Goal: Find specific page/section: Find specific page/section

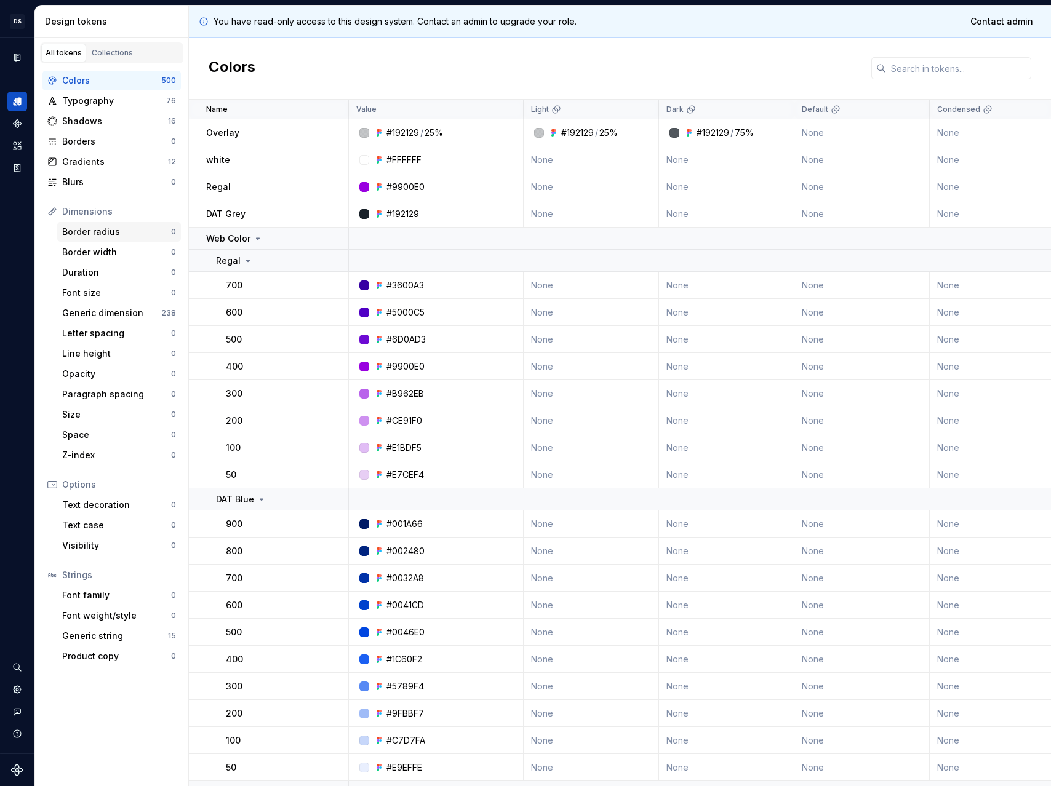
click at [95, 231] on div "Border radius" at bounding box center [116, 232] width 109 height 12
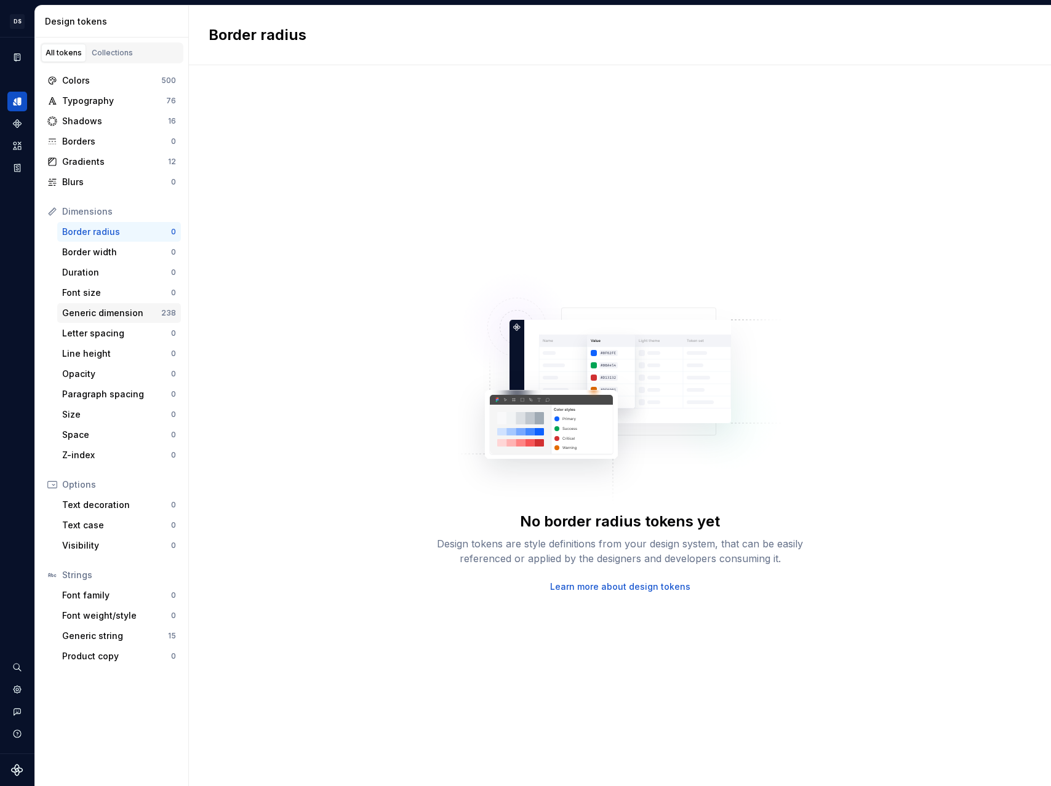
click at [100, 317] on div "Generic dimension" at bounding box center [111, 313] width 99 height 12
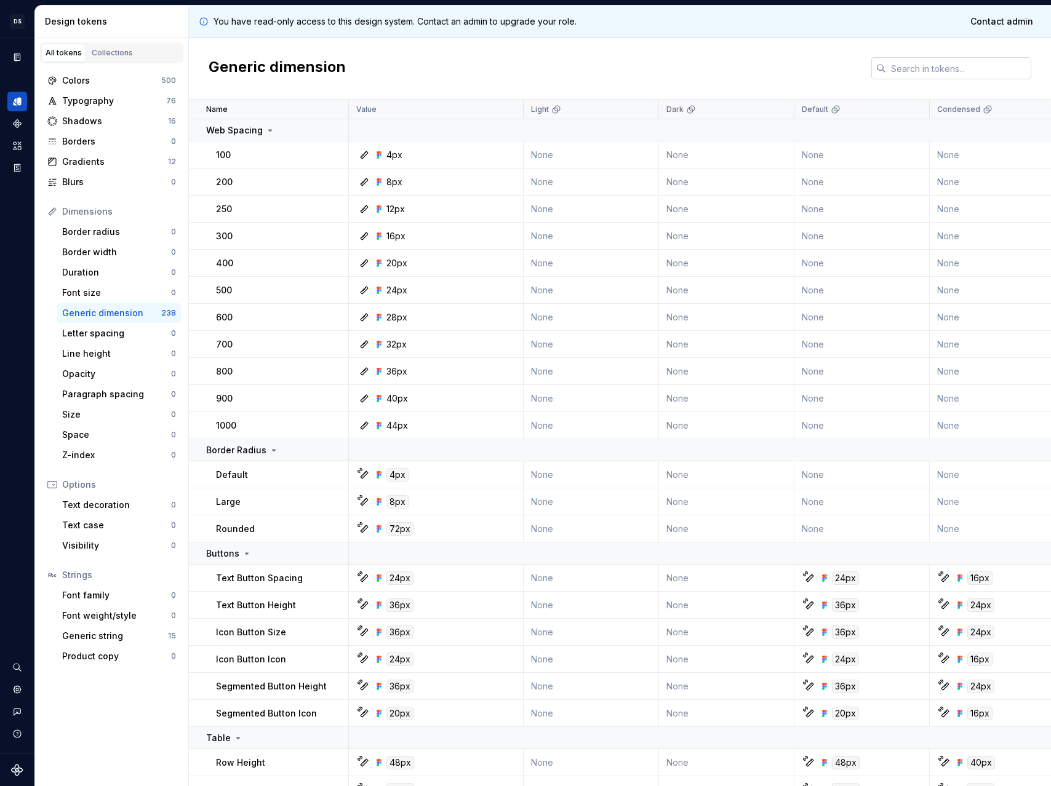
click at [931, 64] on input "text" at bounding box center [958, 68] width 145 height 22
paste input "#192129"
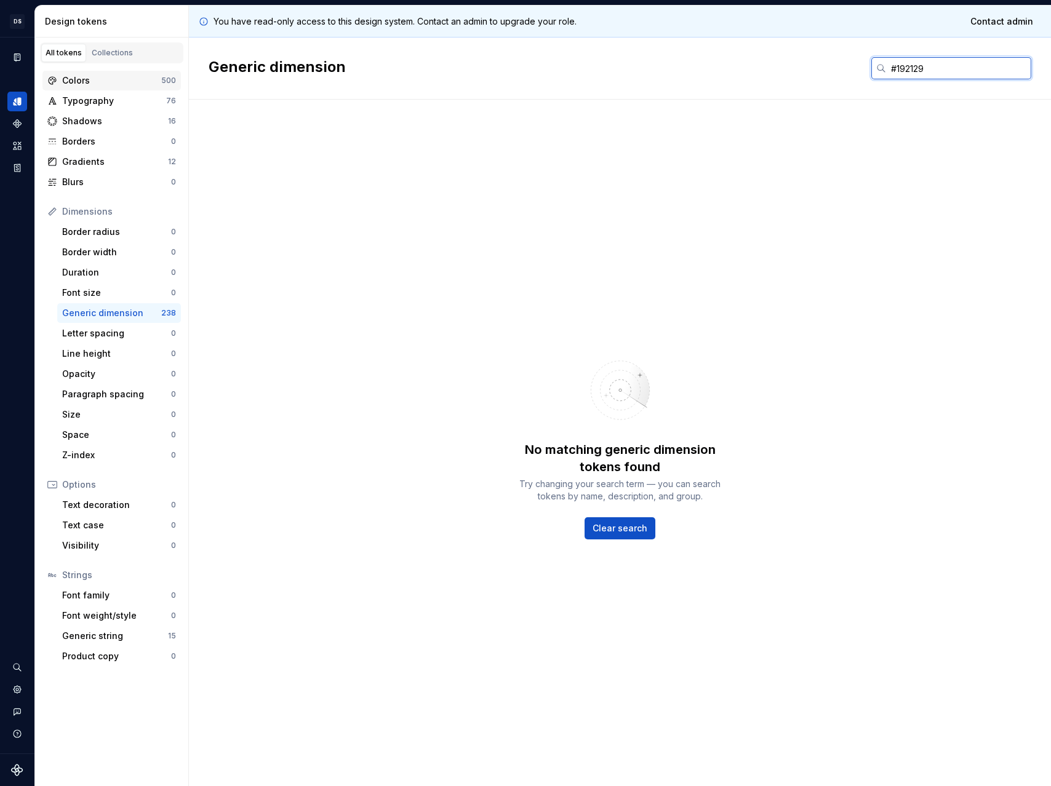
type input "#192129"
click at [100, 77] on div "Colors" at bounding box center [111, 80] width 99 height 12
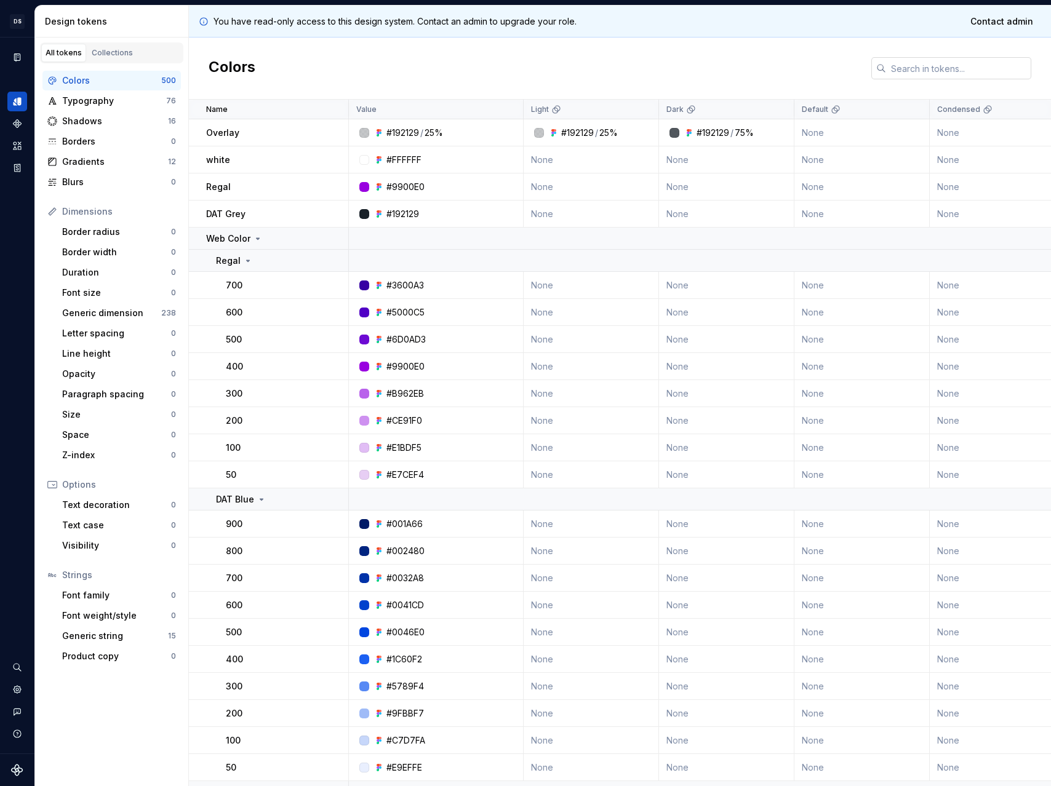
click at [1002, 66] on input "text" at bounding box center [958, 68] width 145 height 22
paste input "#192129"
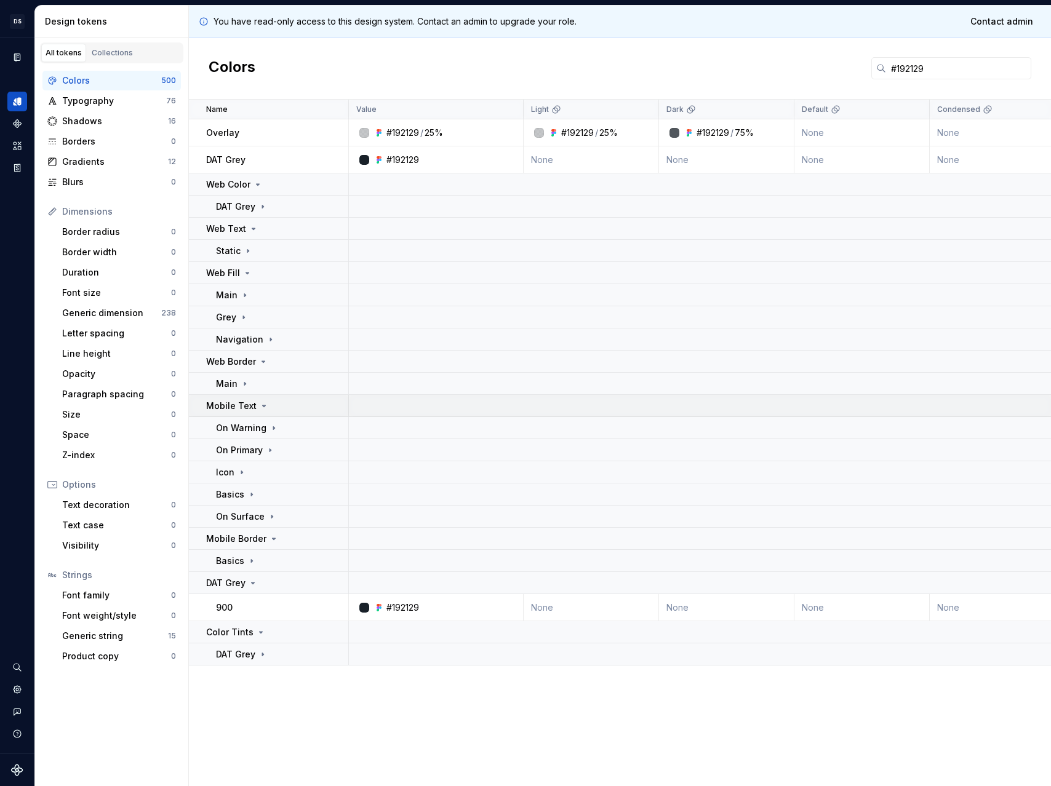
click at [273, 400] on div "Mobile Text" at bounding box center [277, 406] width 142 height 12
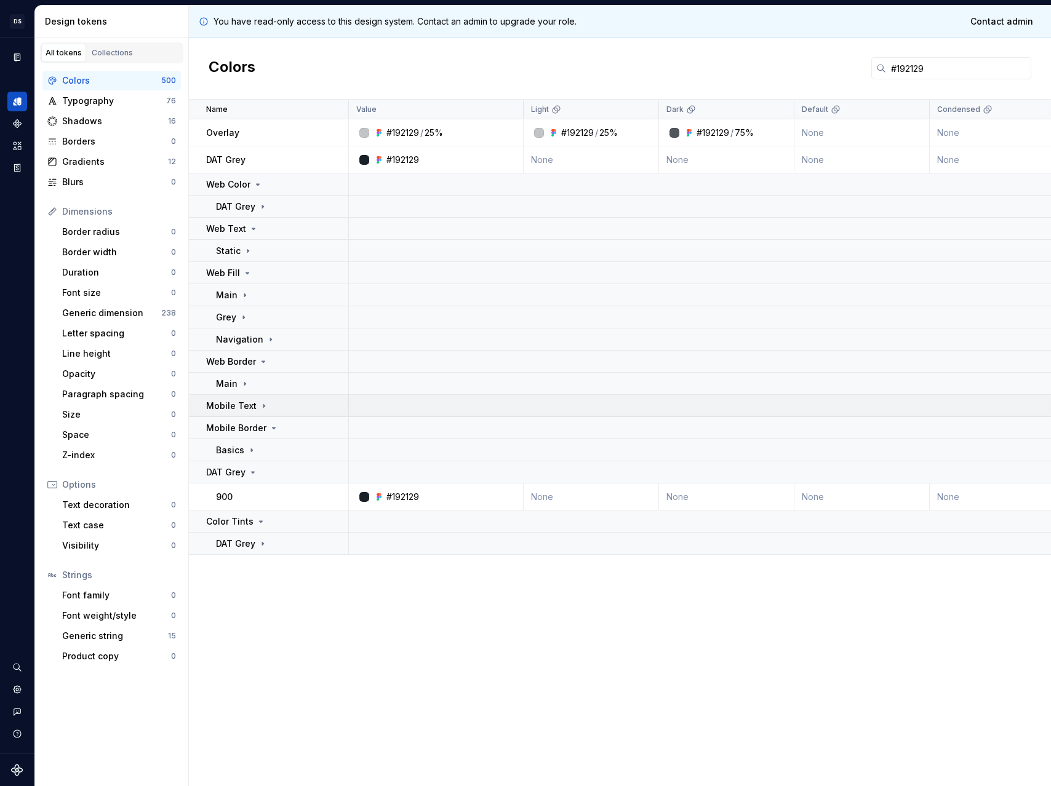
click at [272, 401] on div "Mobile Text" at bounding box center [277, 406] width 142 height 12
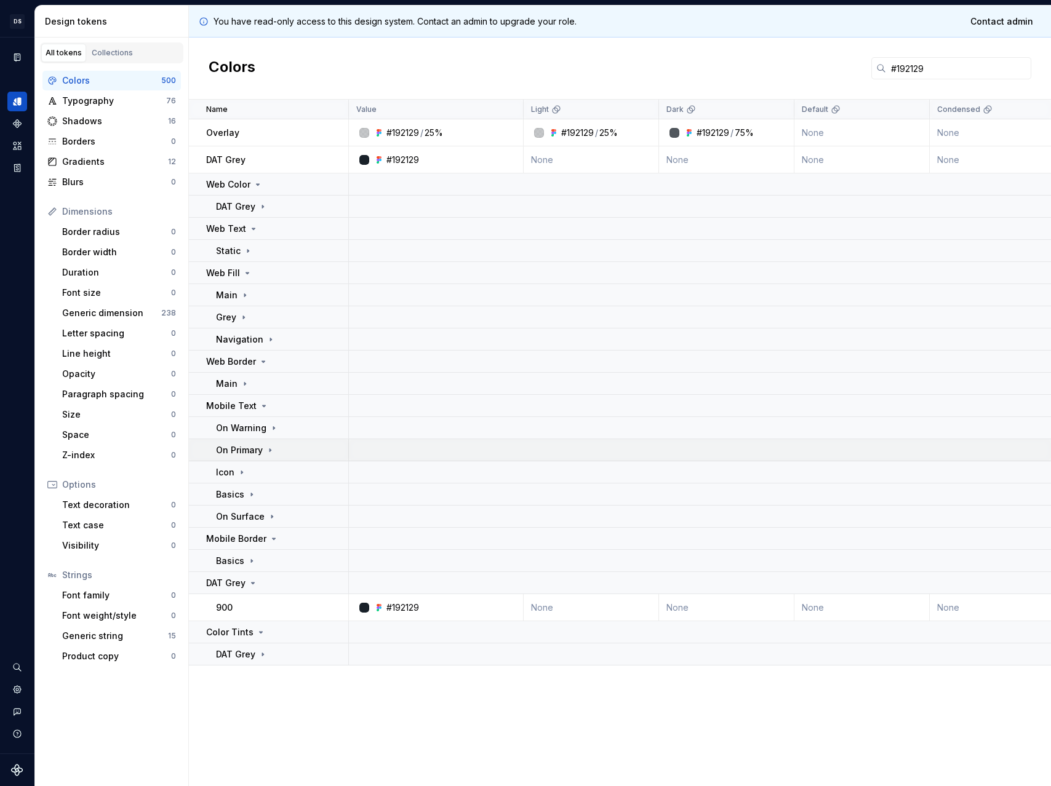
click at [261, 449] on p "On Primary" at bounding box center [239, 450] width 47 height 12
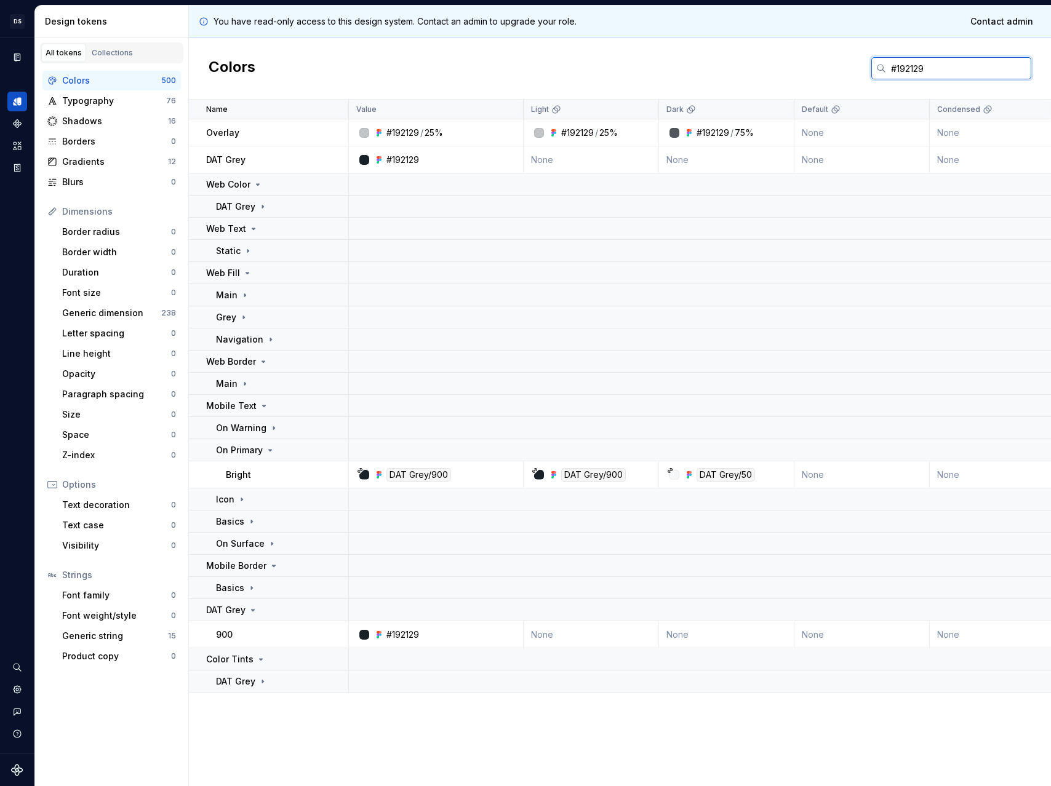
drag, startPoint x: 935, startPoint y: 77, endPoint x: 798, endPoint y: 62, distance: 138.6
click at [783, 57] on div "Colors #192129" at bounding box center [620, 69] width 862 height 62
paste input "E9ECF1"
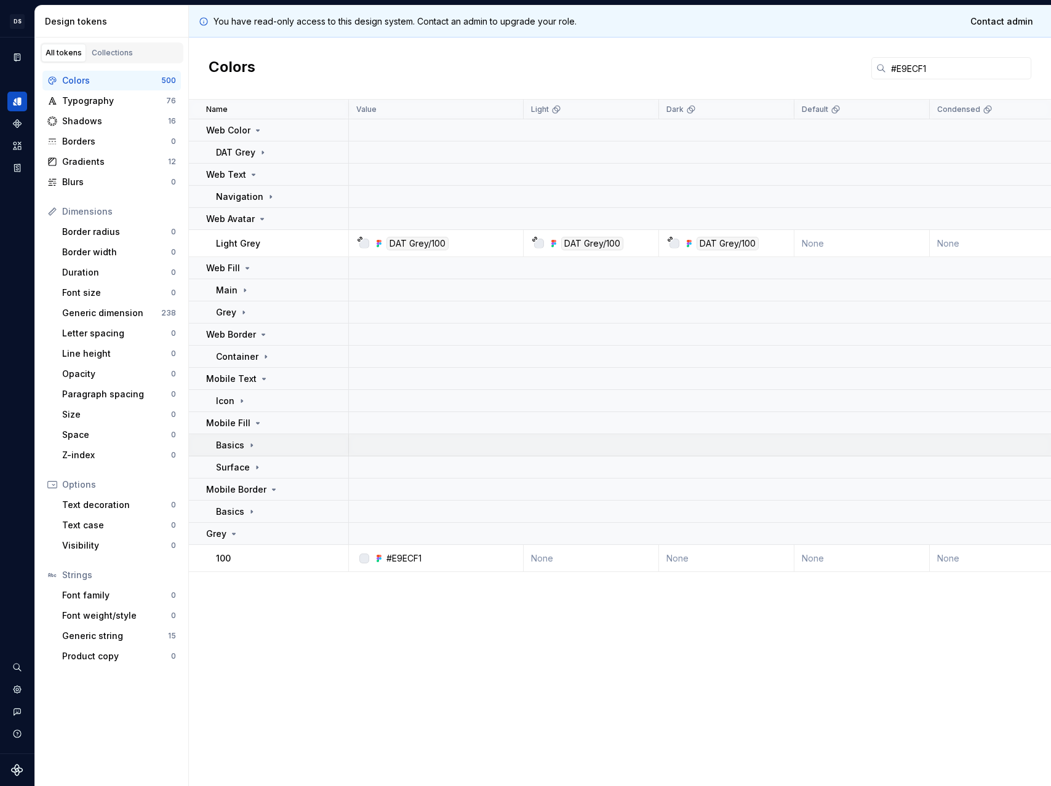
click at [239, 447] on p "Basics" at bounding box center [230, 445] width 28 height 12
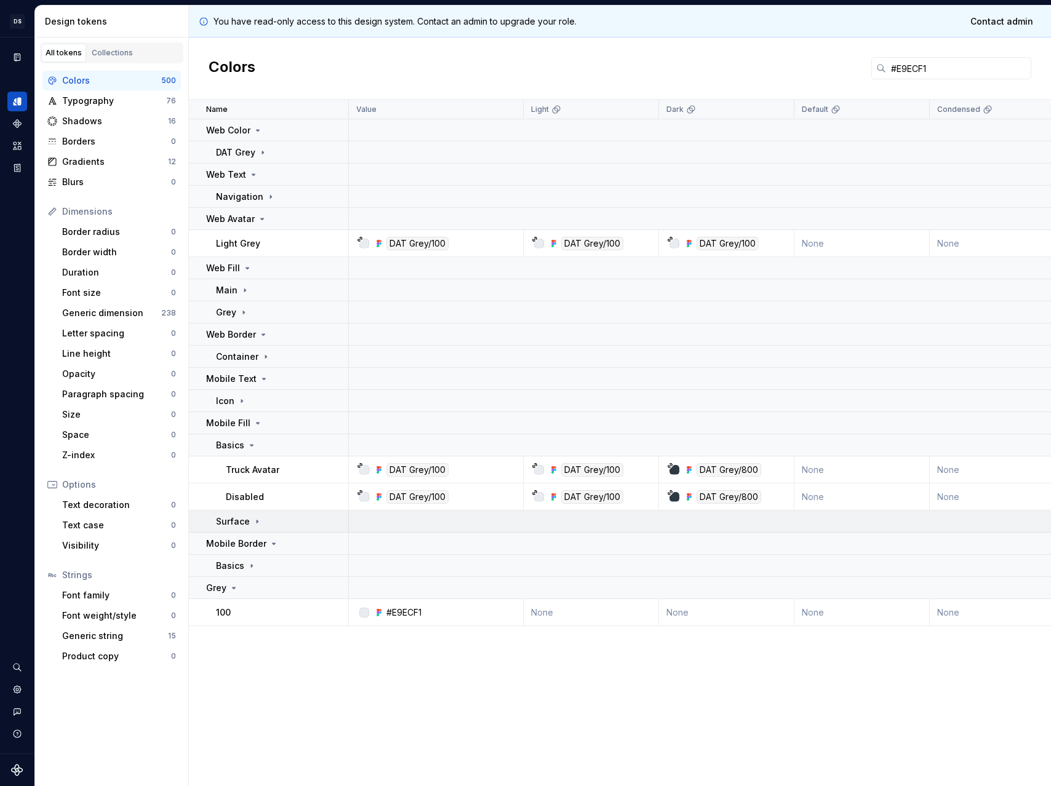
click at [241, 514] on td "Surface" at bounding box center [269, 522] width 160 height 22
drag, startPoint x: 952, startPoint y: 65, endPoint x: 719, endPoint y: 46, distance: 233.3
click at [720, 47] on div "Colors #E9ECF1" at bounding box center [620, 69] width 862 height 62
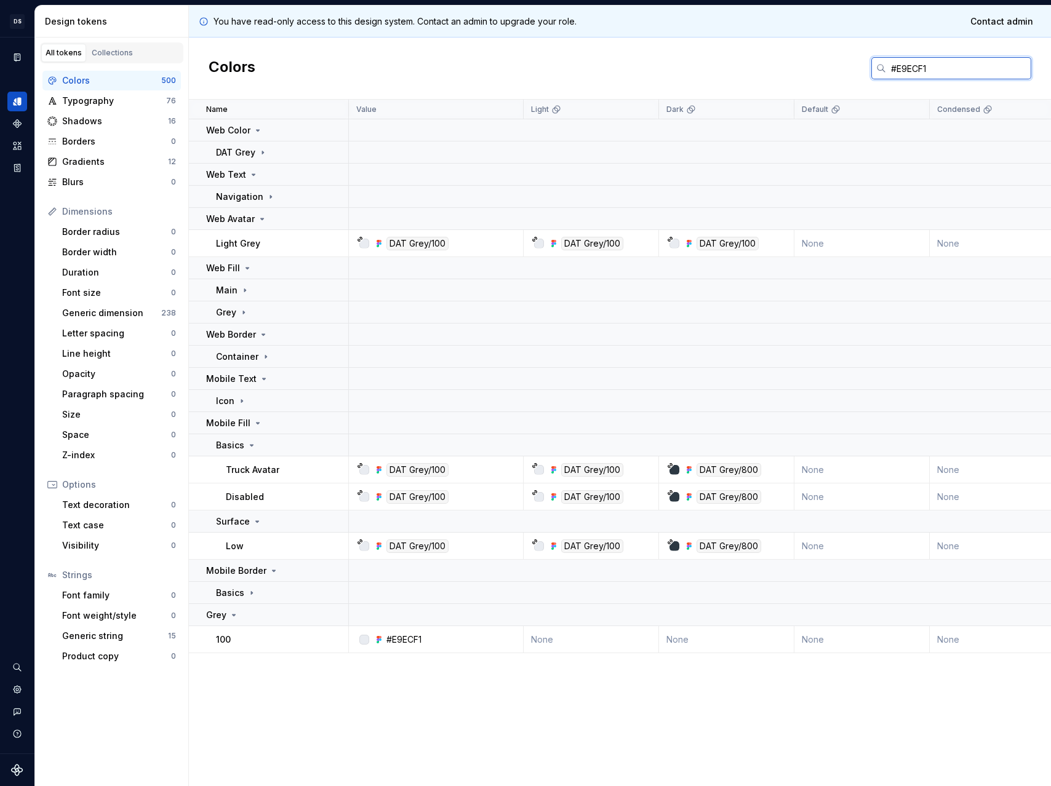
paste input "F6F7F9"
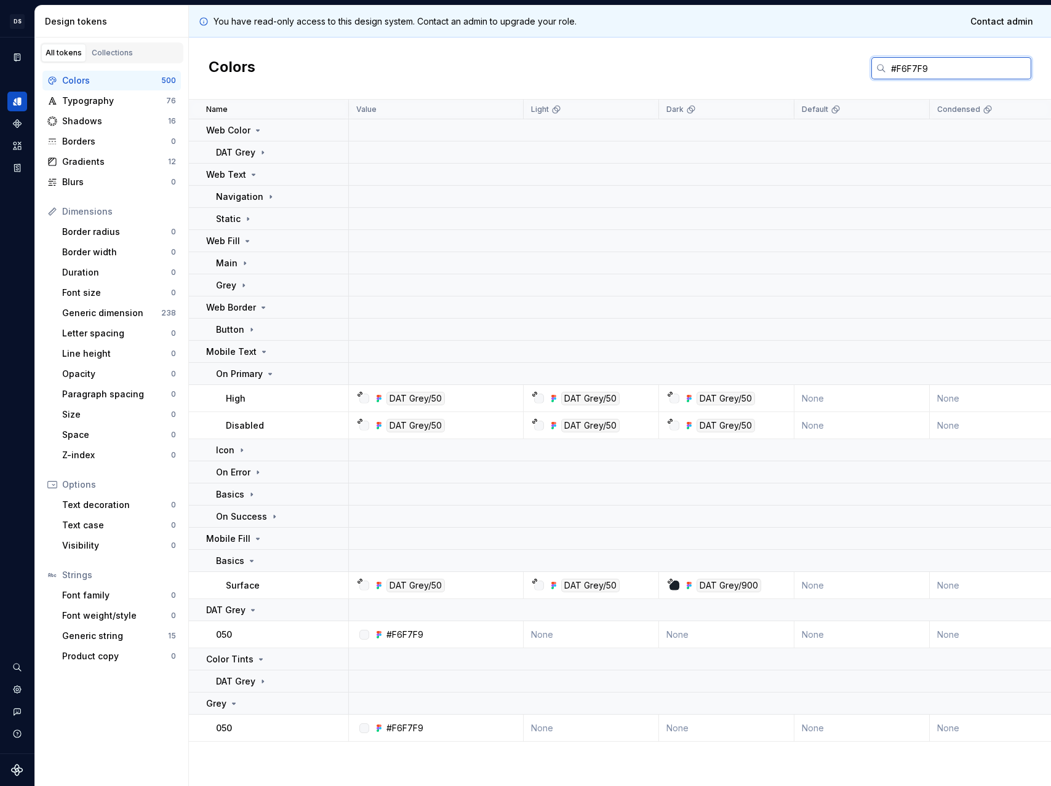
drag, startPoint x: 945, startPoint y: 72, endPoint x: 764, endPoint y: 78, distance: 181.0
click at [766, 79] on div "Colors #F6F7F9" at bounding box center [620, 69] width 862 height 62
drag, startPoint x: 940, startPoint y: 69, endPoint x: 858, endPoint y: 50, distance: 84.0
click at [858, 50] on div "Colors #F6F7F9" at bounding box center [620, 69] width 862 height 62
paste input "E9ECF1"
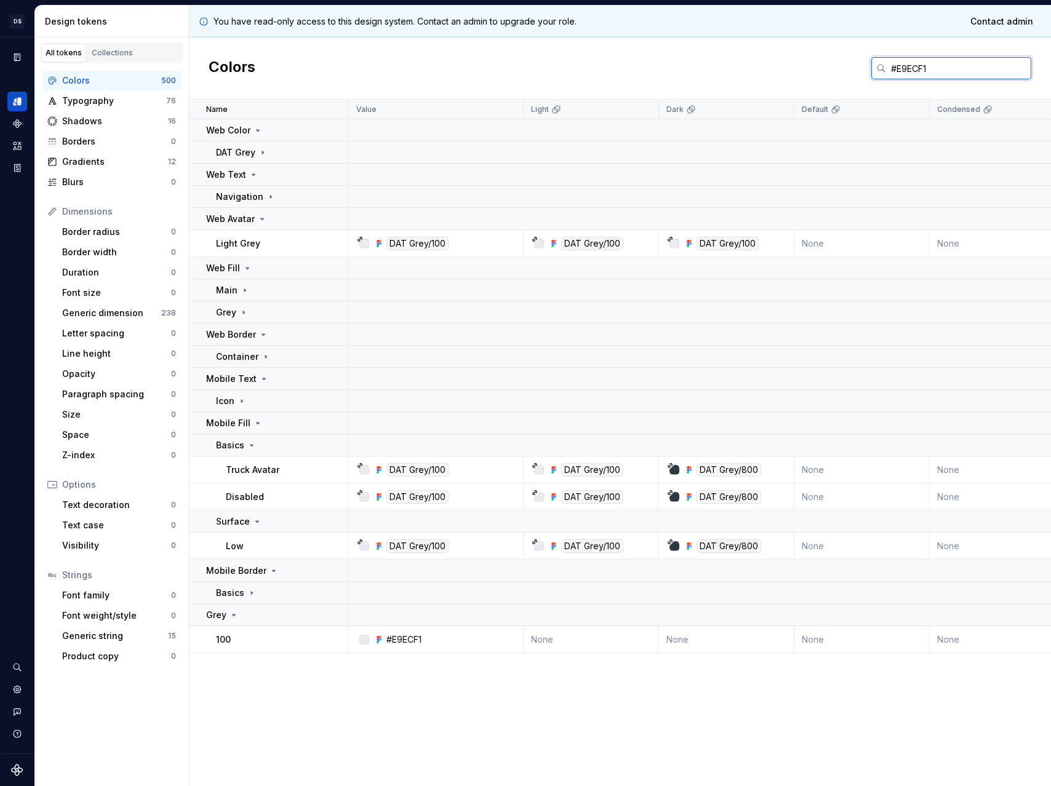
drag, startPoint x: 945, startPoint y: 70, endPoint x: 776, endPoint y: 60, distance: 168.9
click at [785, 58] on div "Colors #E9ECF1" at bounding box center [620, 69] width 862 height 62
paste input "FFFFFF"
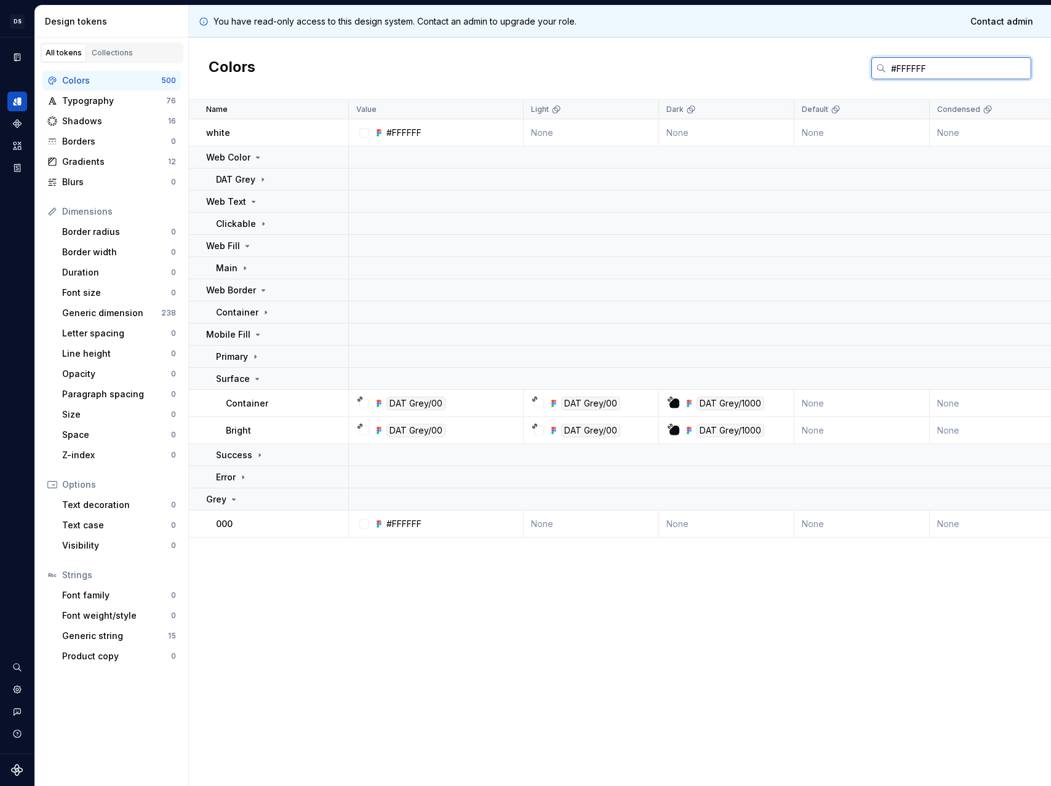
drag, startPoint x: 942, startPoint y: 63, endPoint x: 809, endPoint y: 68, distance: 133.0
click at [770, 65] on div "Colors #FFFFFF" at bounding box center [620, 69] width 862 height 62
paste input "e9ecf1"
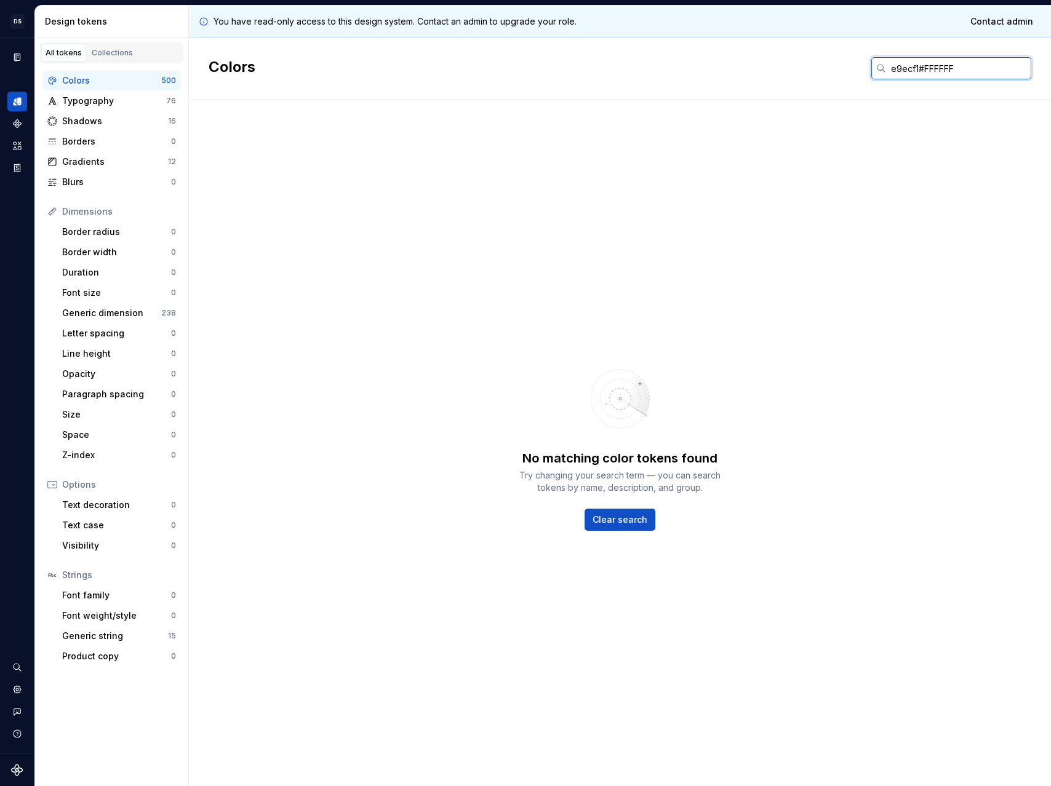
drag, startPoint x: 1002, startPoint y: 66, endPoint x: 742, endPoint y: 50, distance: 261.4
click at [742, 50] on div "Colors e9ecf1#FFFFFF" at bounding box center [620, 69] width 862 height 62
paste input "text"
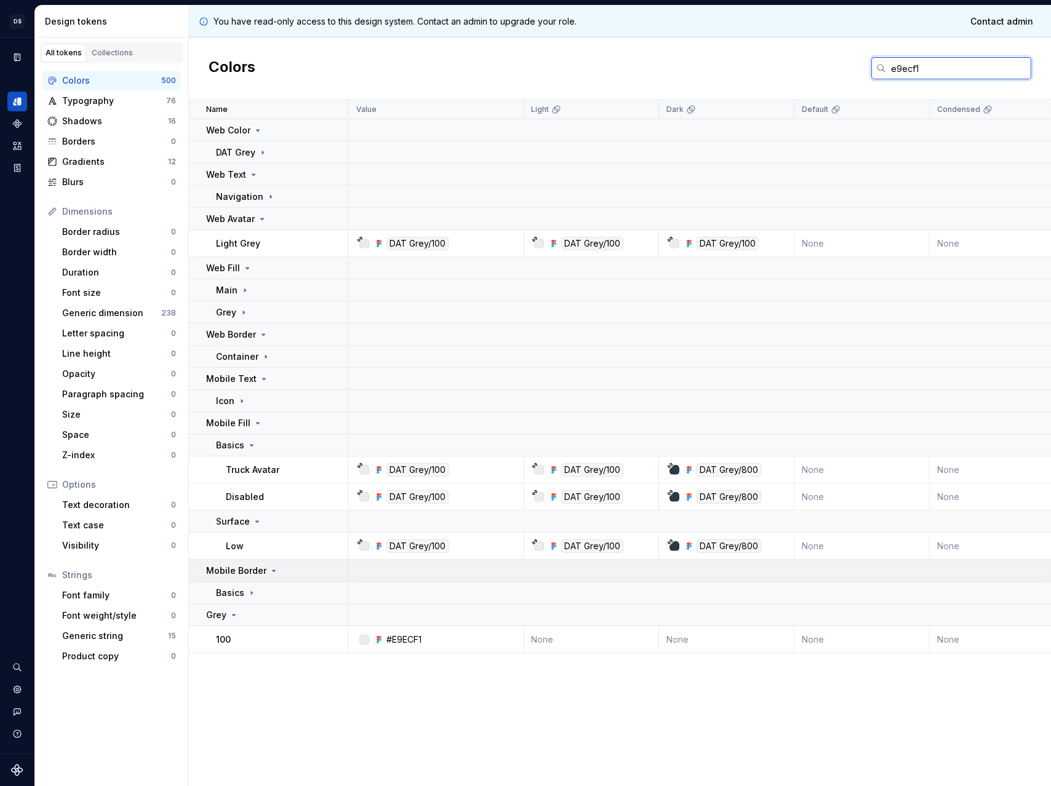
type input "e9ecf1"
click at [243, 569] on p "Mobile Border" at bounding box center [236, 571] width 60 height 12
click at [243, 568] on p "Mobile Border" at bounding box center [236, 571] width 60 height 12
click at [242, 588] on p "Basics" at bounding box center [230, 593] width 28 height 12
